Goal: Task Accomplishment & Management: Use online tool/utility

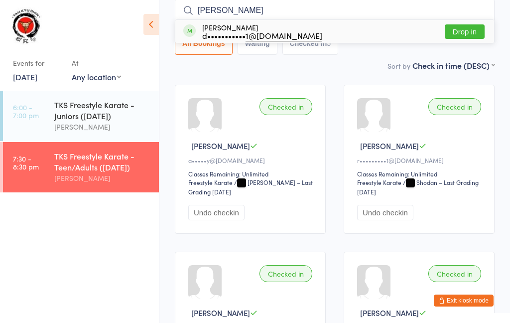
type input "[PERSON_NAME]"
click at [243, 34] on div "d••••••••••• 1@[DOMAIN_NAME]" at bounding box center [262, 35] width 120 height 8
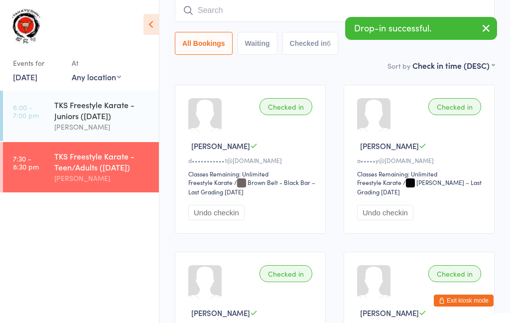
click at [277, 12] on input "search" at bounding box center [335, 10] width 320 height 23
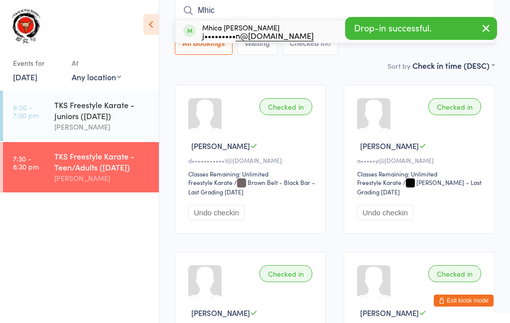
type input "Mhic"
click at [229, 37] on div "j••••••••• n@[DOMAIN_NAME]" at bounding box center [258, 35] width 112 height 8
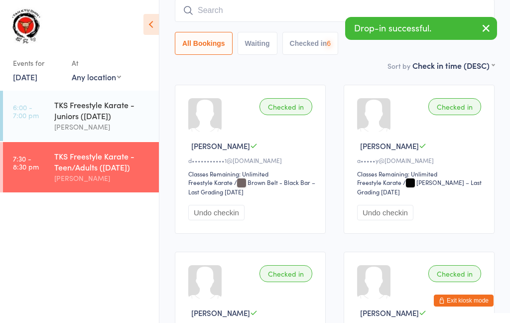
click at [266, 10] on input "search" at bounding box center [335, 10] width 320 height 23
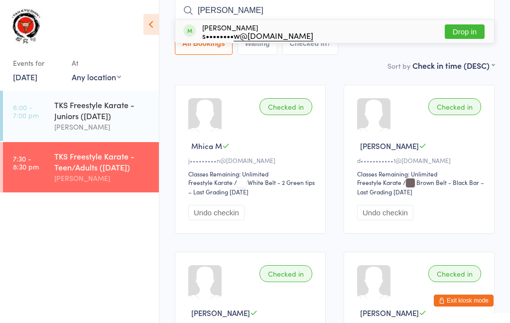
type input "[PERSON_NAME]"
click at [234, 36] on div "s•••••••• w@[DOMAIN_NAME]" at bounding box center [257, 35] width 111 height 8
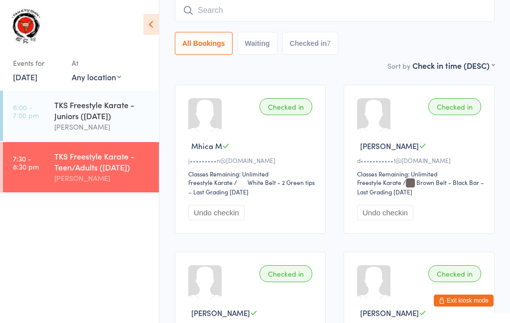
click at [265, 13] on input "search" at bounding box center [335, 10] width 320 height 23
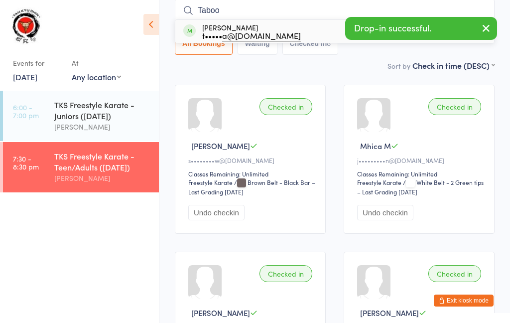
type input "Taboo"
click at [224, 35] on div "t••••• a@[DOMAIN_NAME]" at bounding box center [251, 35] width 99 height 8
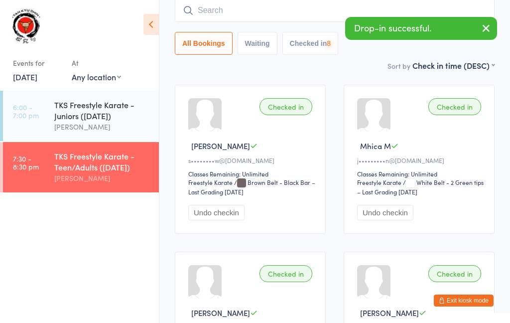
click at [239, 13] on input "search" at bounding box center [335, 10] width 320 height 23
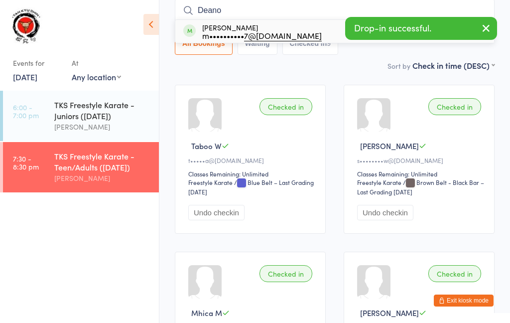
type input "Deano"
click at [215, 37] on div "m•••••••••• 7@[DOMAIN_NAME]" at bounding box center [262, 35] width 120 height 8
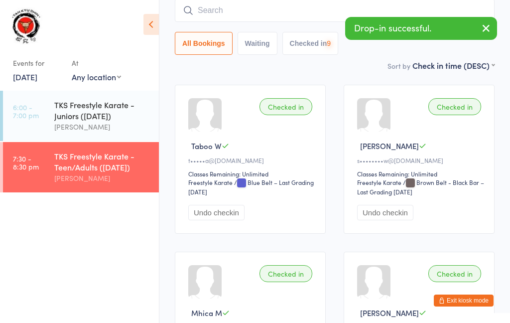
click at [242, 11] on input "search" at bounding box center [335, 10] width 320 height 23
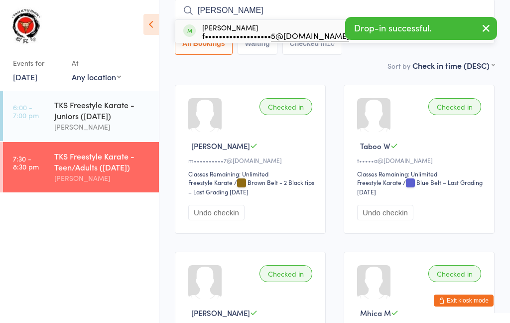
type input "[PERSON_NAME]"
click at [226, 29] on div "[PERSON_NAME] f••••••••••••••••••• 5@[DOMAIN_NAME]" at bounding box center [275, 31] width 147 height 16
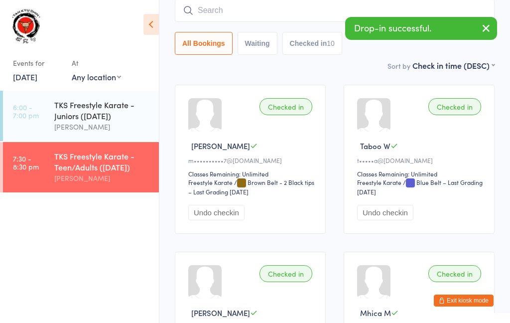
click at [239, 15] on input "search" at bounding box center [335, 10] width 320 height 23
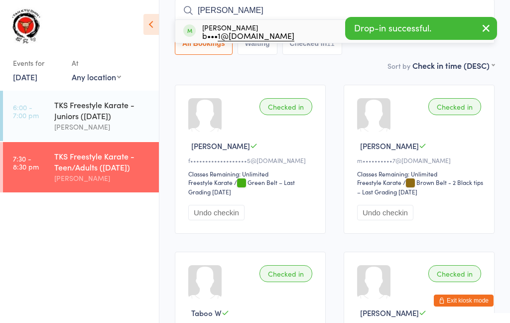
type input "[PERSON_NAME]"
click at [214, 34] on div "b••• 1@[DOMAIN_NAME]" at bounding box center [248, 35] width 92 height 8
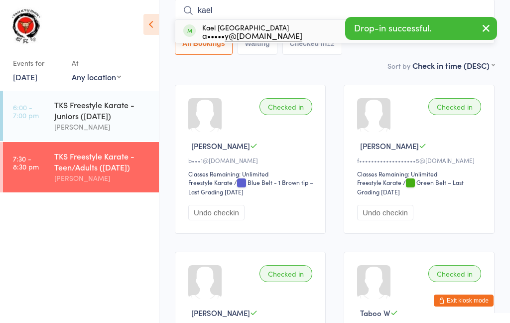
type input "kael"
click at [215, 33] on div "a••••• y@[DOMAIN_NAME]" at bounding box center [252, 35] width 100 height 8
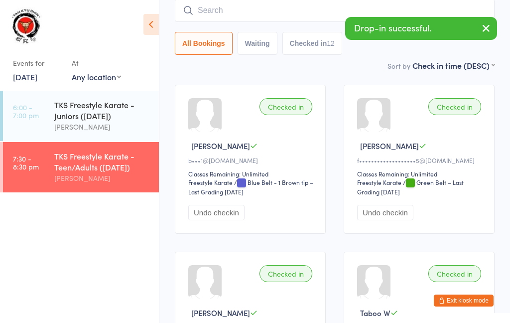
click at [237, 16] on input "search" at bounding box center [335, 10] width 320 height 23
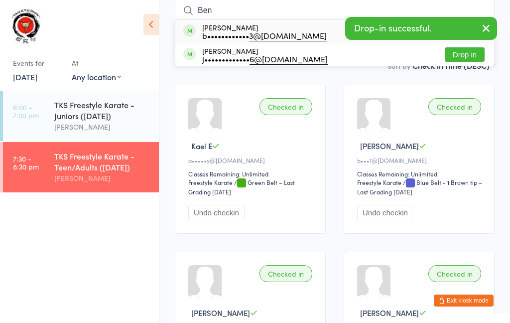
type input "Ben"
click at [229, 31] on div "b•••••••••••• 3@[DOMAIN_NAME]" at bounding box center [264, 35] width 125 height 8
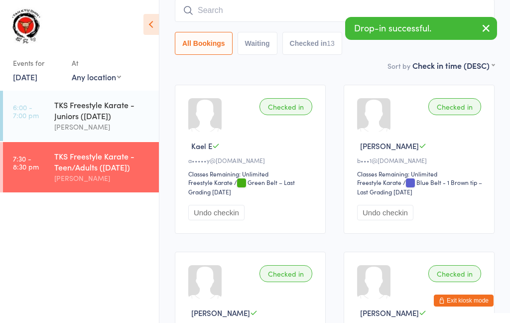
click at [248, 16] on input "search" at bounding box center [335, 10] width 320 height 23
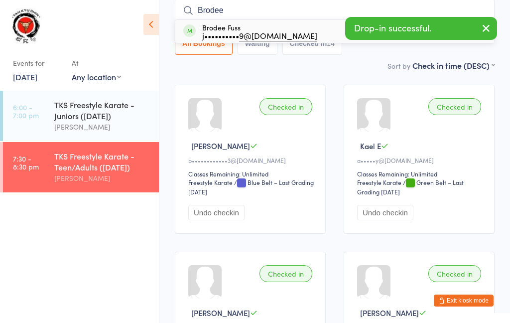
type input "Brodee"
click at [234, 32] on div "j•••••••••• 9@[DOMAIN_NAME]" at bounding box center [259, 35] width 115 height 8
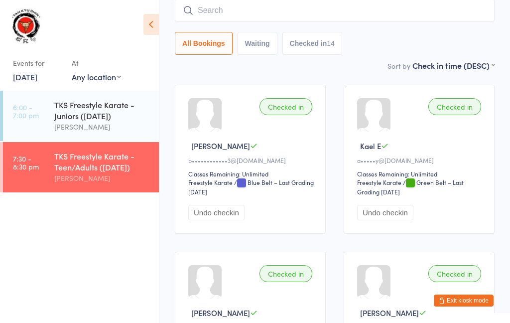
click at [248, 11] on input "search" at bounding box center [335, 10] width 320 height 23
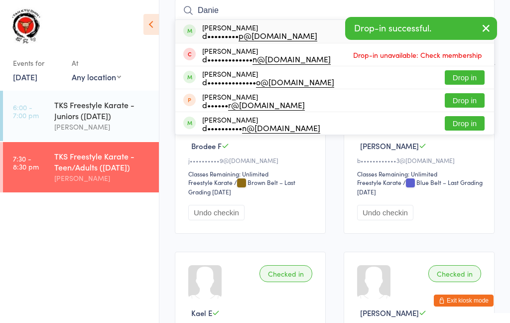
type input "Danie"
click at [235, 32] on div "d••••••••• p@[DOMAIN_NAME]" at bounding box center [259, 35] width 115 height 8
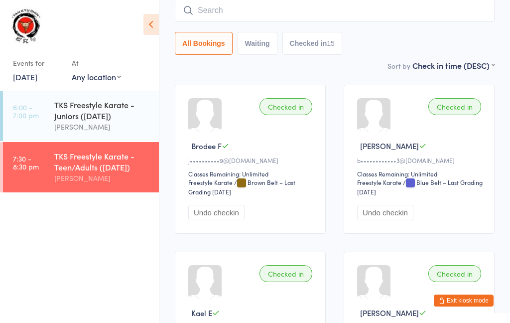
click at [249, 13] on input "search" at bounding box center [335, 10] width 320 height 23
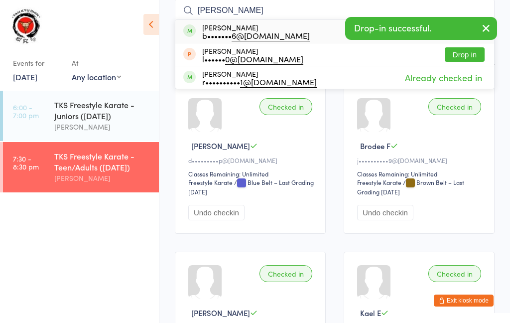
type input "[PERSON_NAME]"
click at [221, 30] on div "[PERSON_NAME] b••••••• 6@[DOMAIN_NAME]" at bounding box center [256, 31] width 108 height 16
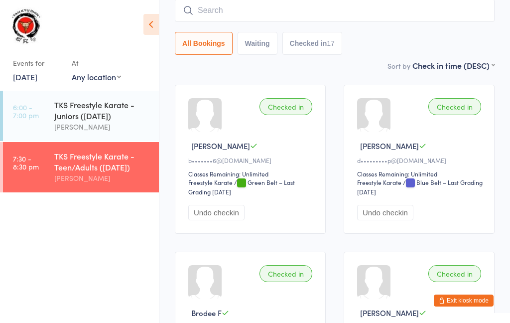
click at [101, 118] on div "TKS Freestyle Karate - Juniors ([DATE])" at bounding box center [102, 110] width 96 height 22
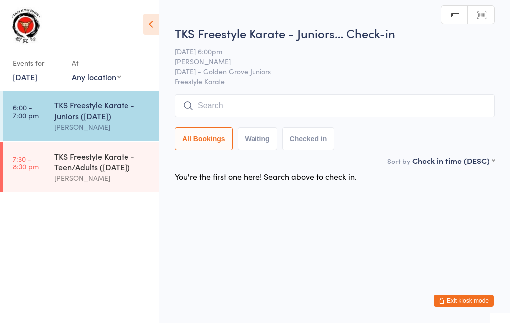
click at [243, 108] on input "search" at bounding box center [335, 105] width 320 height 23
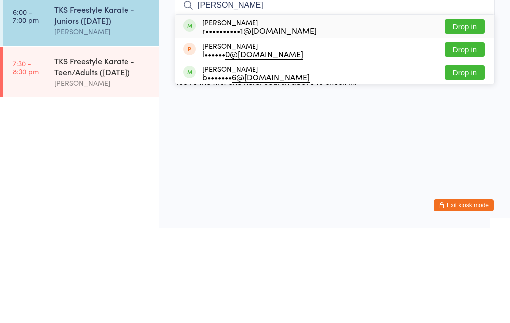
type input "[PERSON_NAME]"
click at [229, 122] on div "r•••••••••• 1@[DOMAIN_NAME]" at bounding box center [259, 126] width 115 height 8
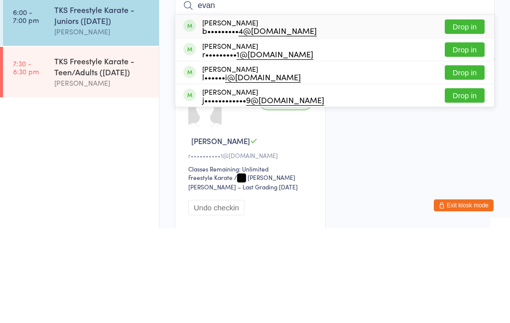
type input "evan"
click at [231, 145] on div "r••••••••• 1@[DOMAIN_NAME]" at bounding box center [257, 149] width 111 height 8
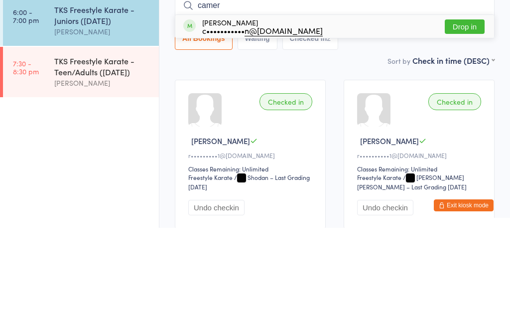
type input "camer"
click at [231, 122] on div "c••••••••••• n@[DOMAIN_NAME]" at bounding box center [262, 126] width 121 height 8
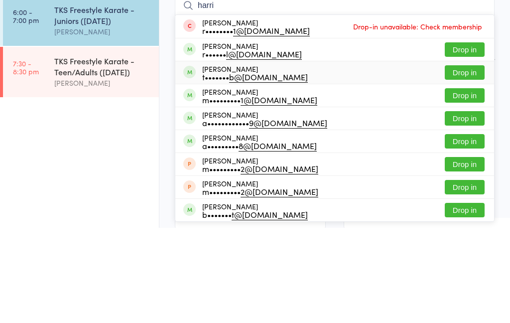
type input "harri"
click at [224, 168] on div "t••••••• b@[DOMAIN_NAME]" at bounding box center [255, 172] width 106 height 8
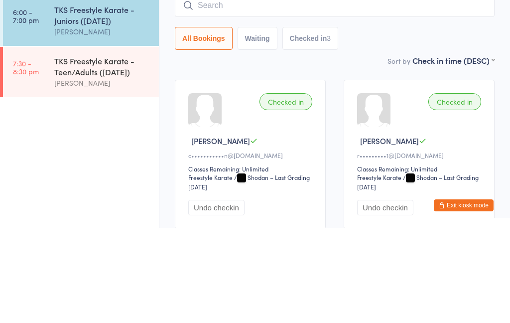
scroll to position [95, 0]
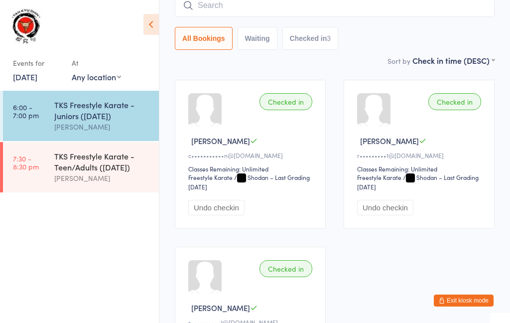
click at [271, 9] on input "search" at bounding box center [335, 5] width 320 height 23
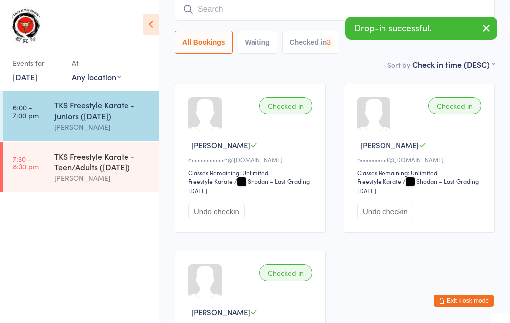
scroll to position [90, 0]
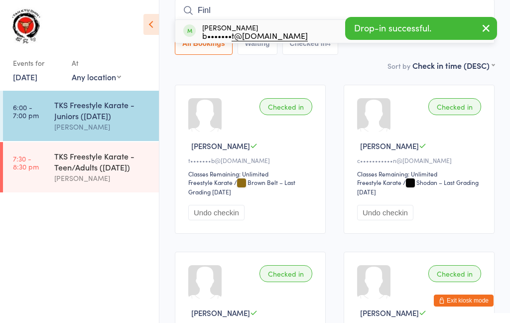
type input "Finl"
click at [224, 26] on div "[PERSON_NAME] b••••••• t@[DOMAIN_NAME]" at bounding box center [255, 31] width 106 height 16
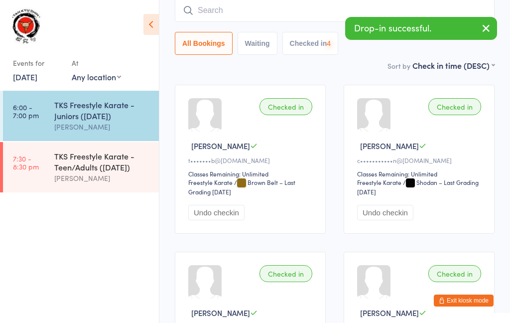
click at [238, 15] on input "search" at bounding box center [335, 10] width 320 height 23
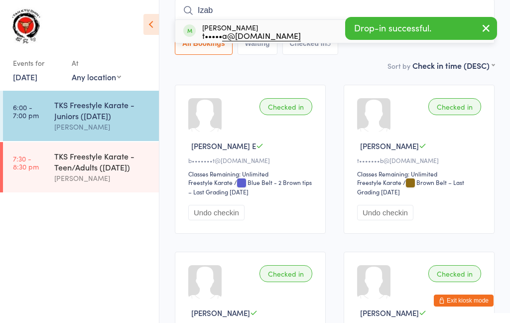
type input "Izab"
click at [218, 33] on div "t••••• a@[DOMAIN_NAME]" at bounding box center [251, 35] width 99 height 8
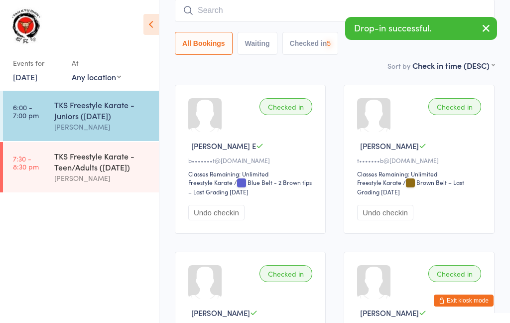
click at [241, 14] on input "search" at bounding box center [335, 10] width 320 height 23
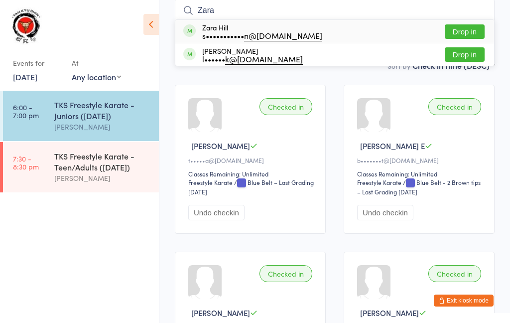
type input "Zara"
click at [222, 51] on div "[PERSON_NAME] l•••••• k@[DOMAIN_NAME]" at bounding box center [252, 55] width 101 height 16
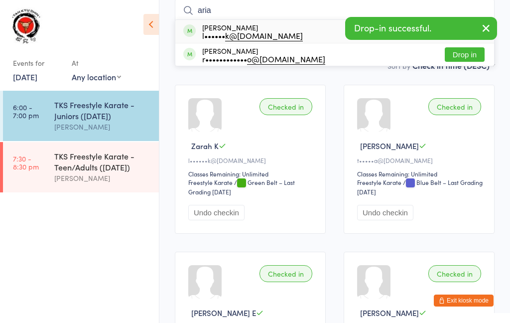
type input "aria"
click at [215, 32] on div "l•••••• k@[DOMAIN_NAME]" at bounding box center [252, 35] width 101 height 8
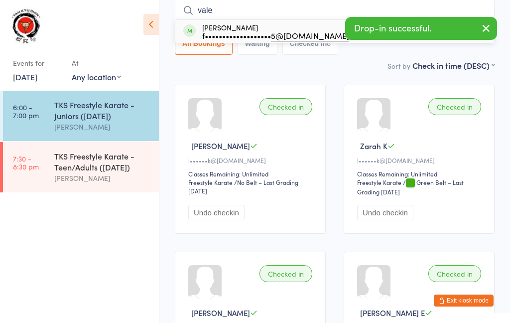
type input "vale"
click at [229, 33] on div "f••••••••••••••••••• 5@[DOMAIN_NAME]" at bounding box center [275, 35] width 147 height 8
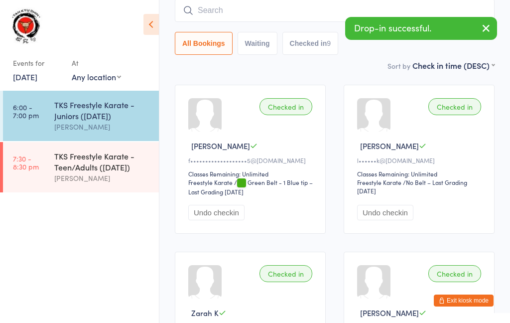
click at [298, 16] on input "search" at bounding box center [335, 10] width 320 height 23
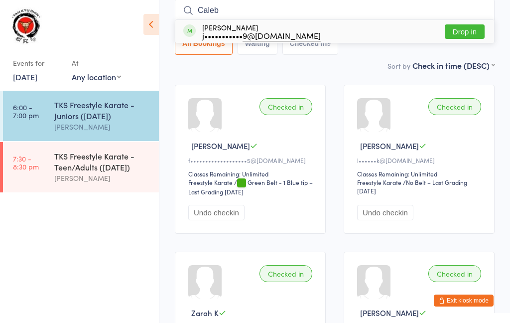
type input "Caleb"
click at [229, 33] on div "j••••••••••• 9@[DOMAIN_NAME]" at bounding box center [261, 35] width 119 height 8
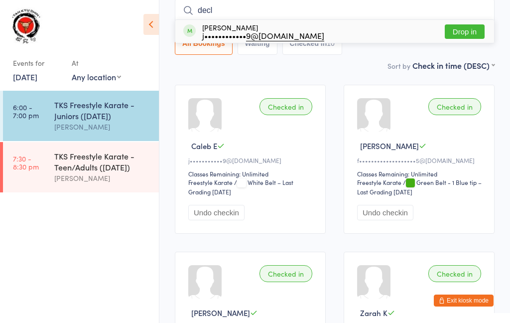
type input "decl"
click at [227, 31] on div "j•••••••••••• 9@[DOMAIN_NAME]" at bounding box center [263, 35] width 122 height 8
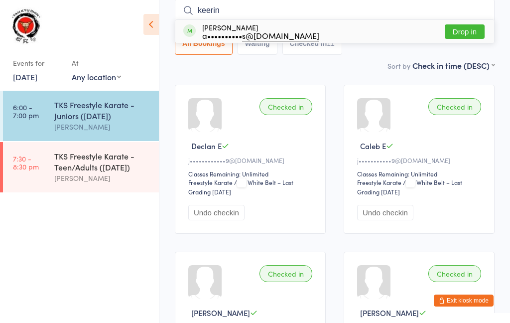
type input "keerin"
click at [234, 31] on div "a•••••••••• s@[DOMAIN_NAME]" at bounding box center [260, 35] width 117 height 8
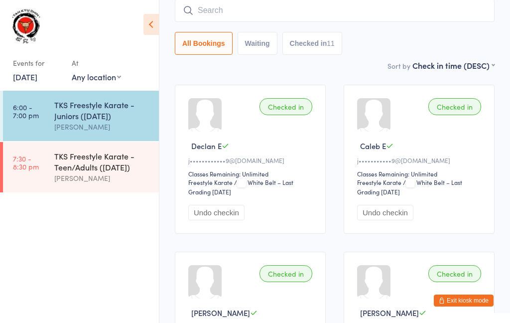
click at [254, 18] on input "search" at bounding box center [335, 10] width 320 height 23
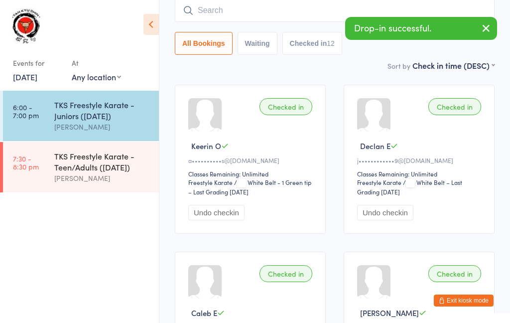
click at [290, 12] on input "search" at bounding box center [335, 10] width 320 height 23
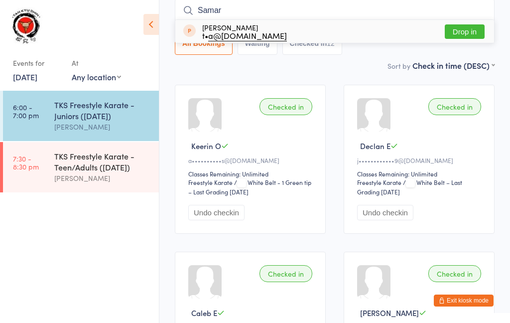
type input "Samar"
click at [214, 30] on div "[PERSON_NAME] t• a@[DOMAIN_NAME]" at bounding box center [244, 31] width 85 height 16
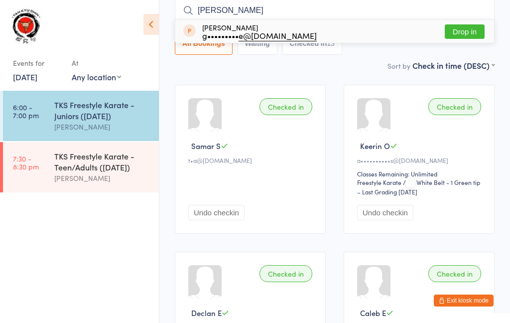
type input "[PERSON_NAME]"
click at [224, 34] on div "g••••••••• e@[DOMAIN_NAME]" at bounding box center [259, 35] width 115 height 8
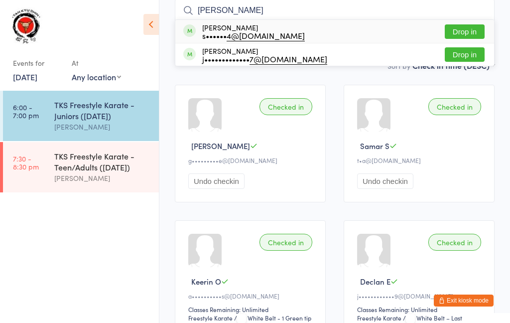
type input "[PERSON_NAME]"
click at [217, 33] on div "s•••••• 4@[DOMAIN_NAME]" at bounding box center [253, 35] width 103 height 8
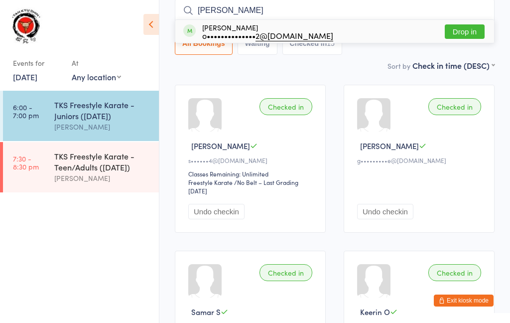
type input "[PERSON_NAME]"
click at [223, 33] on div "o•••••••••••••• 2@[DOMAIN_NAME]" at bounding box center [267, 35] width 131 height 8
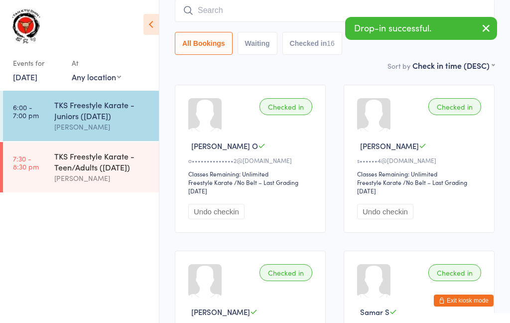
click at [256, 5] on input "search" at bounding box center [335, 10] width 320 height 23
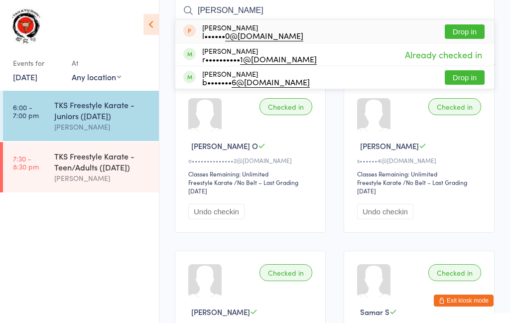
type input "[PERSON_NAME]"
click at [220, 31] on div "l•••••• 0@[DOMAIN_NAME]" at bounding box center [252, 35] width 101 height 8
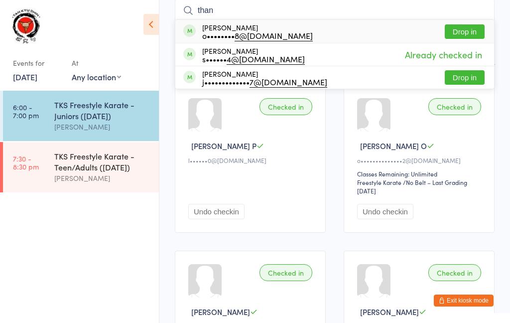
type input "than"
click at [223, 32] on div "o•••••••• 8@[DOMAIN_NAME]" at bounding box center [257, 35] width 111 height 8
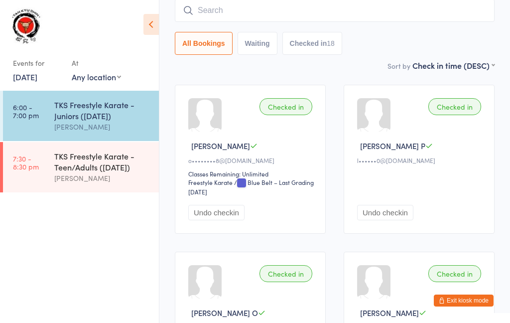
click at [307, 17] on input "search" at bounding box center [335, 10] width 320 height 23
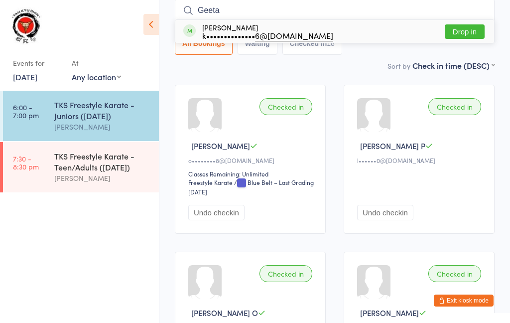
type input "Geeta"
click at [217, 32] on div "k•••••••••••••• 6@[DOMAIN_NAME]" at bounding box center [267, 35] width 131 height 8
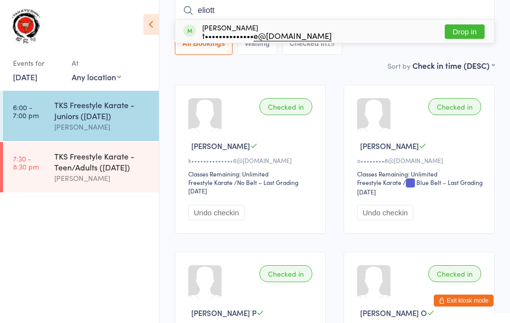
type input "eliott"
click at [231, 35] on div "t•••••••••••••• e@[DOMAIN_NAME]" at bounding box center [267, 35] width 130 height 8
